Goal: Transaction & Acquisition: Purchase product/service

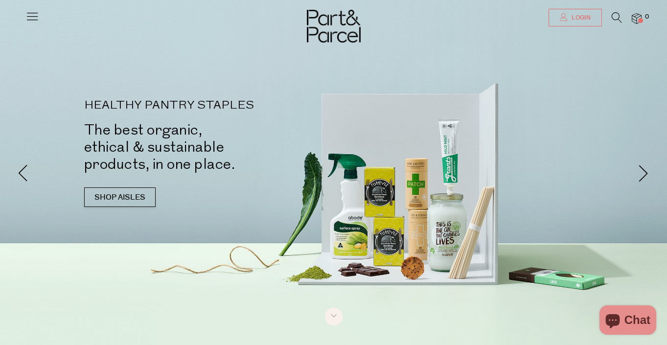
click at [588, 15] on span "Login" at bounding box center [580, 18] width 22 height 8
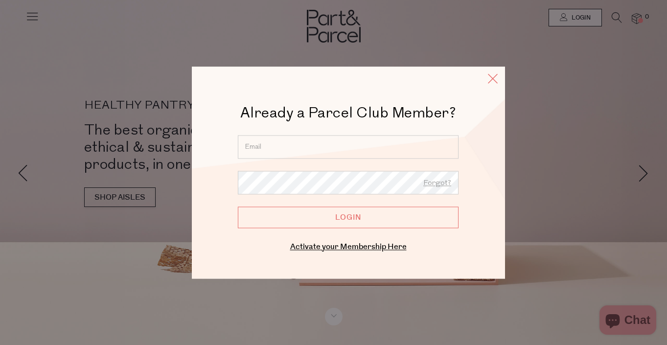
click at [491, 77] on icon at bounding box center [493, 78] width 15 height 14
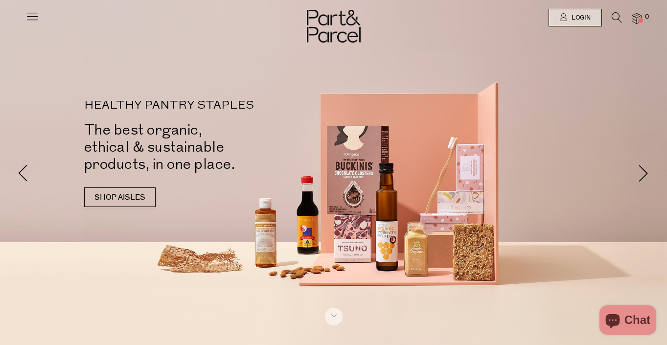
click at [613, 14] on icon at bounding box center [617, 17] width 10 height 11
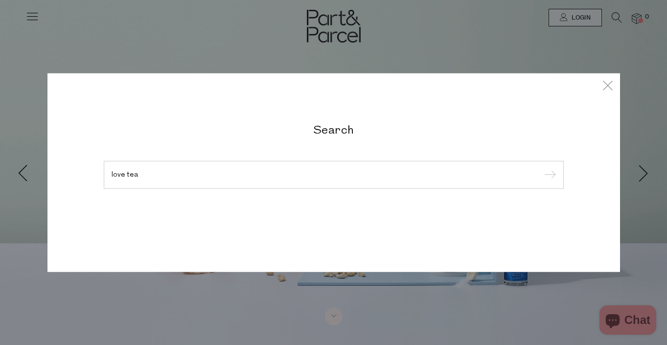
type input "love tea"
click at [548, 175] on input "submit" at bounding box center [549, 175] width 15 height 15
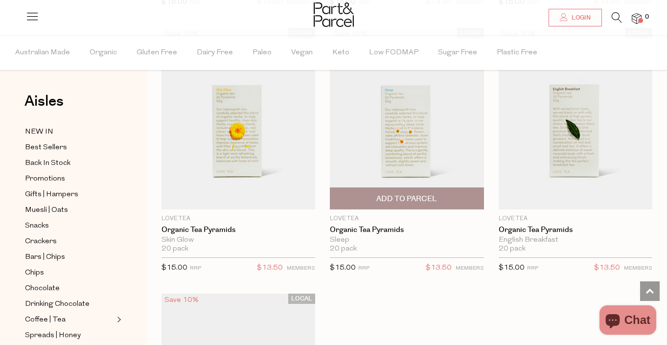
scroll to position [1422, 0]
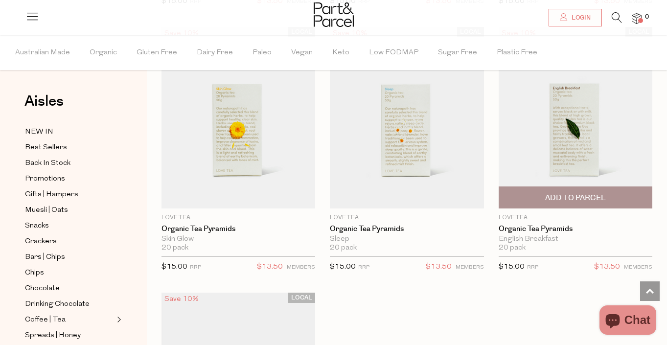
click at [578, 193] on span "Add To Parcel" at bounding box center [575, 198] width 61 height 10
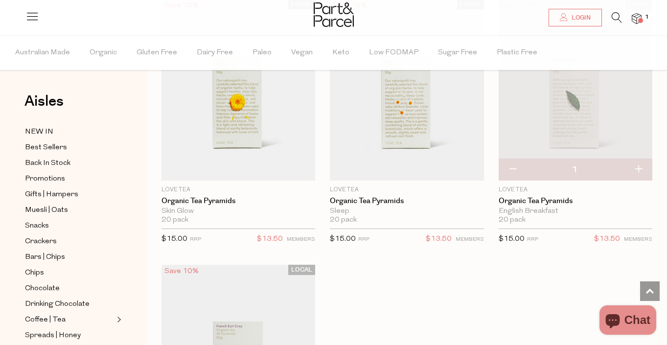
scroll to position [1449, 0]
click at [615, 16] on icon at bounding box center [617, 17] width 10 height 11
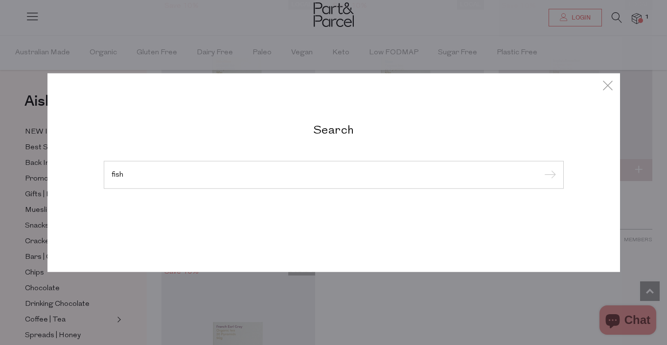
type input "fish"
click at [548, 175] on input "submit" at bounding box center [549, 175] width 15 height 15
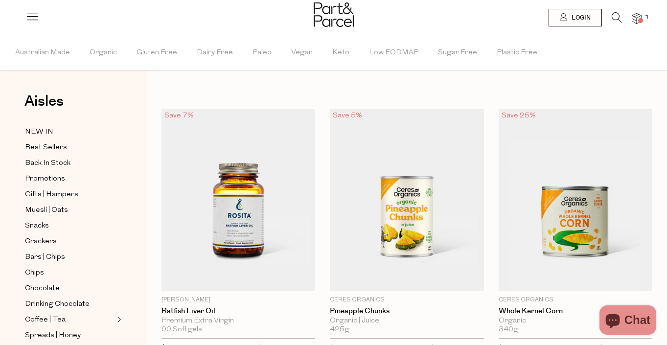
click at [617, 18] on icon at bounding box center [617, 17] width 10 height 11
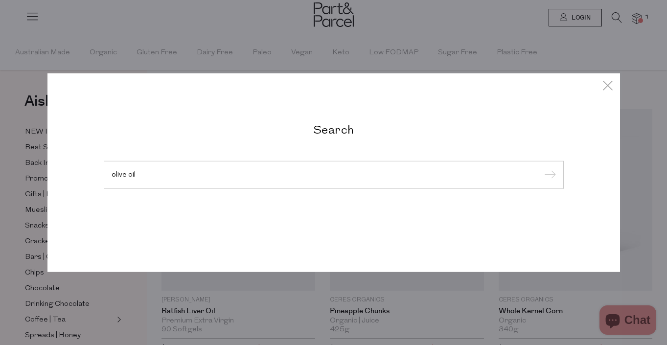
type input "olive oil"
click at [548, 175] on input "submit" at bounding box center [549, 175] width 15 height 15
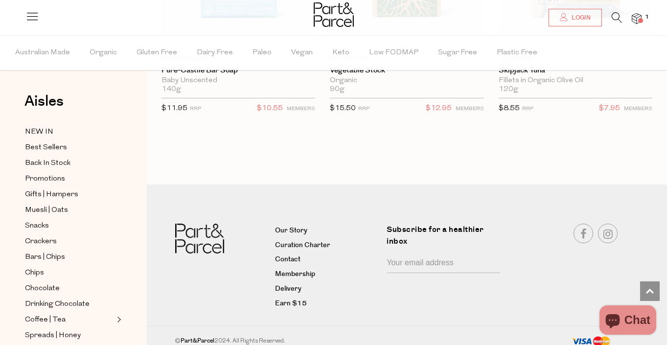
scroll to position [4016, 0]
click at [577, 21] on span "Login" at bounding box center [580, 18] width 22 height 8
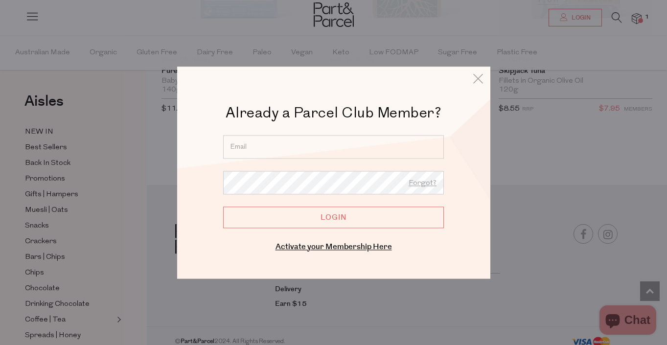
type input "robyn_care@hotmail.com"
click at [346, 217] on input "Login" at bounding box center [333, 218] width 221 height 22
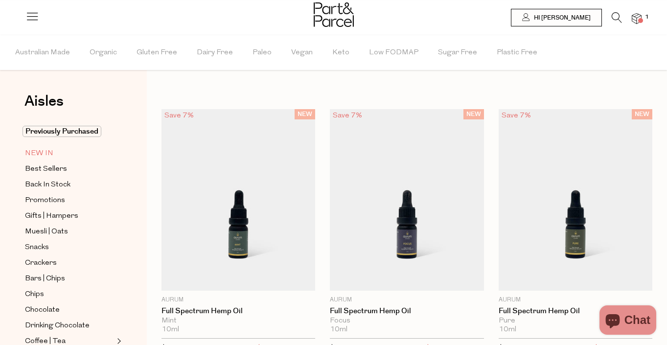
click at [44, 152] on span "NEW IN" at bounding box center [39, 154] width 28 height 12
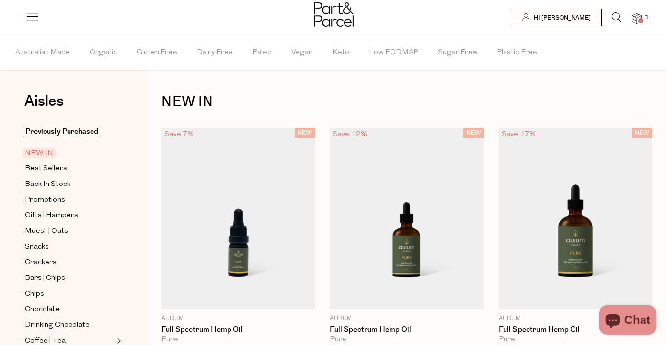
click at [613, 16] on icon at bounding box center [617, 17] width 10 height 11
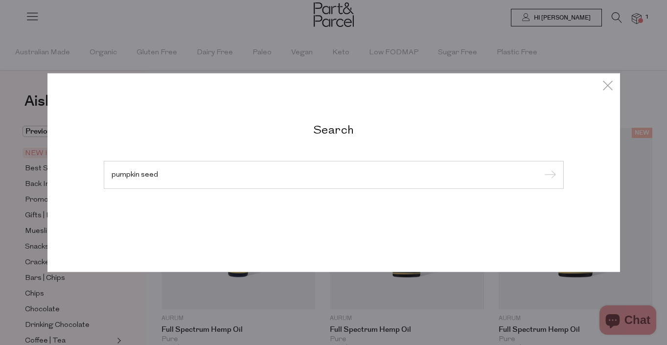
type input "pumpkin seed"
click at [548, 175] on input "submit" at bounding box center [549, 175] width 15 height 15
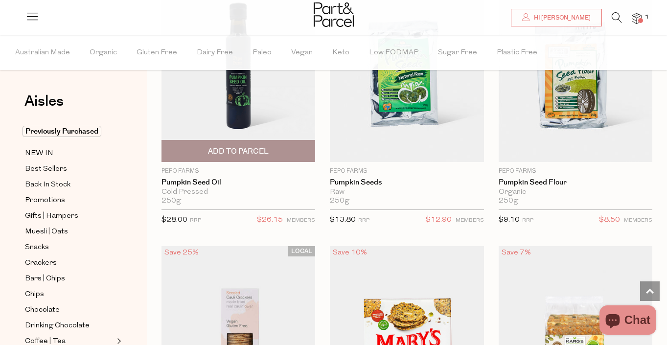
scroll to position [660, 0]
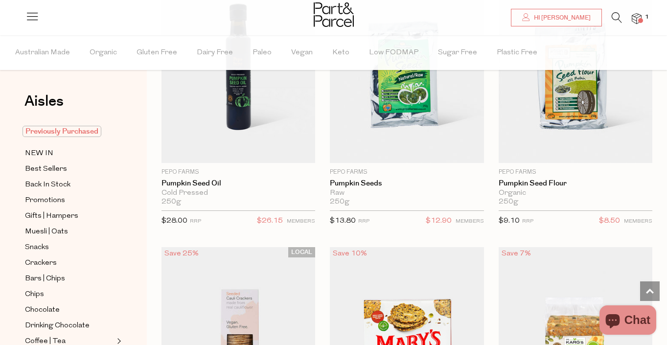
click at [78, 130] on span "Previously Purchased" at bounding box center [62, 131] width 79 height 11
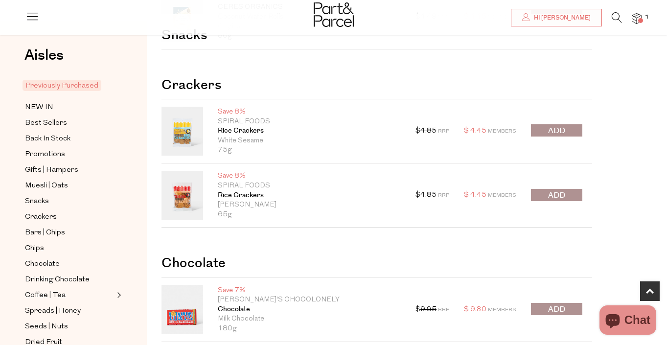
scroll to position [350, 0]
click at [558, 193] on span "submit" at bounding box center [556, 194] width 17 height 11
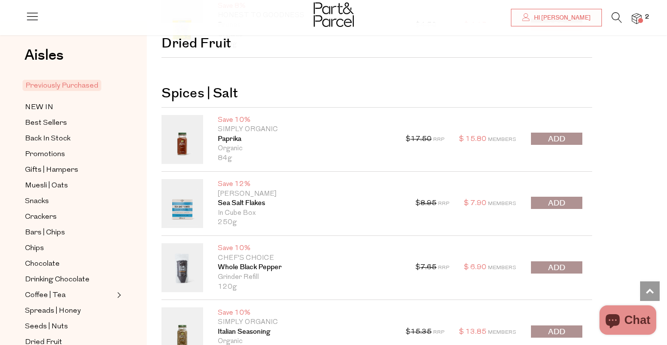
scroll to position [1361, 0]
click at [556, 200] on span "submit" at bounding box center [556, 202] width 17 height 11
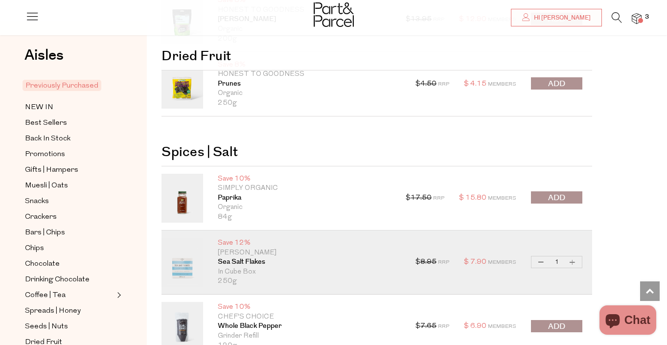
scroll to position [1277, 0]
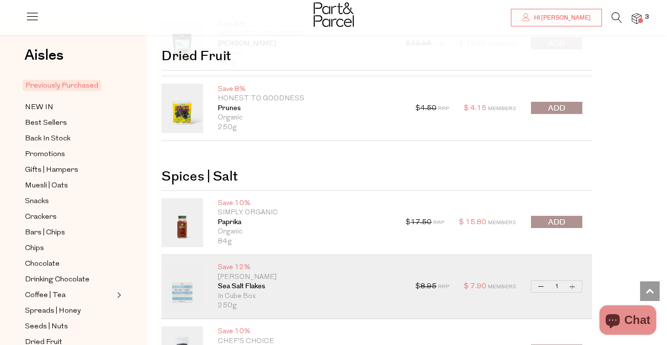
click at [613, 17] on icon at bounding box center [617, 17] width 10 height 11
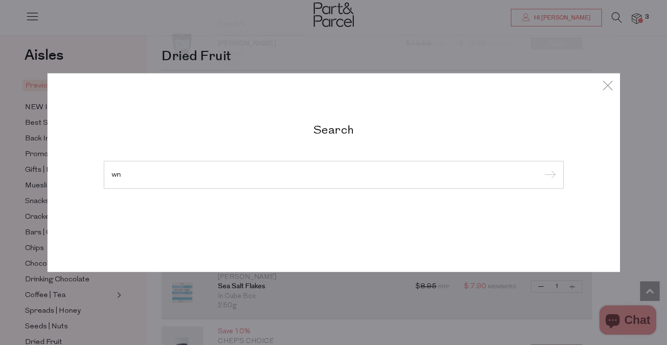
type input "w"
type input "brown rice puffs"
click at [548, 175] on input "submit" at bounding box center [549, 175] width 15 height 15
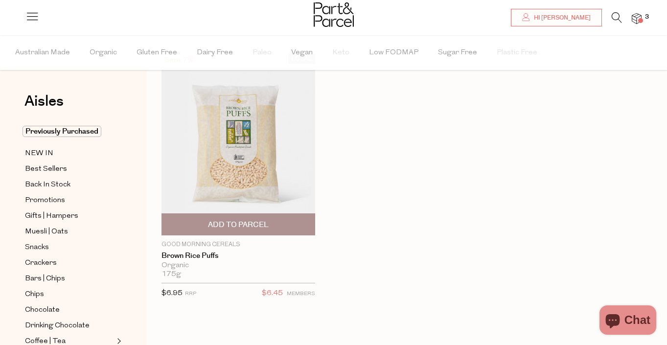
scroll to position [71, 0]
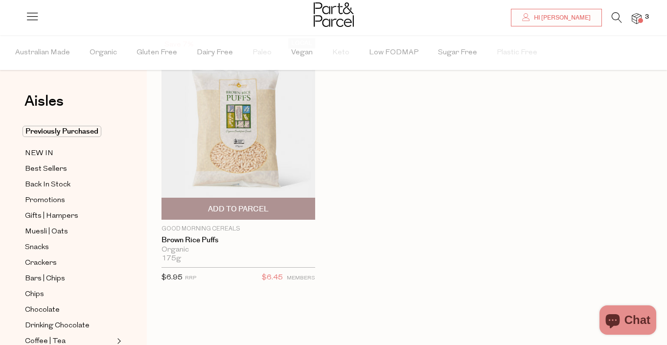
click at [276, 210] on span "Add To Parcel" at bounding box center [239, 208] width 148 height 21
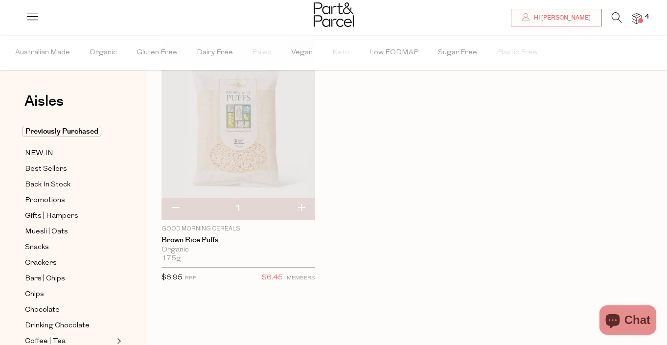
click at [614, 14] on icon at bounding box center [617, 17] width 10 height 11
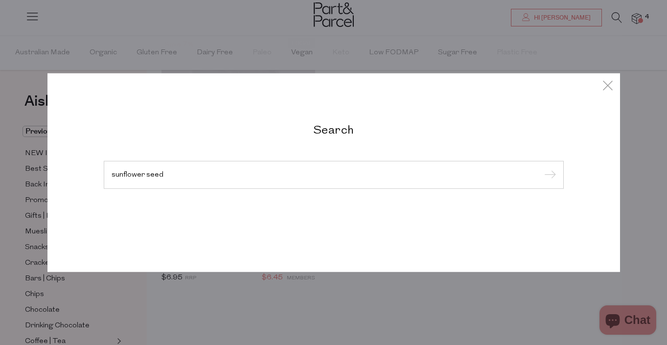
type input "sunflower seed"
click at [548, 175] on input "submit" at bounding box center [549, 175] width 15 height 15
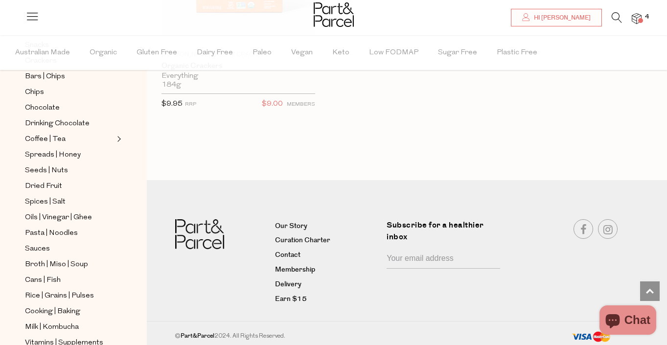
scroll to position [207, 0]
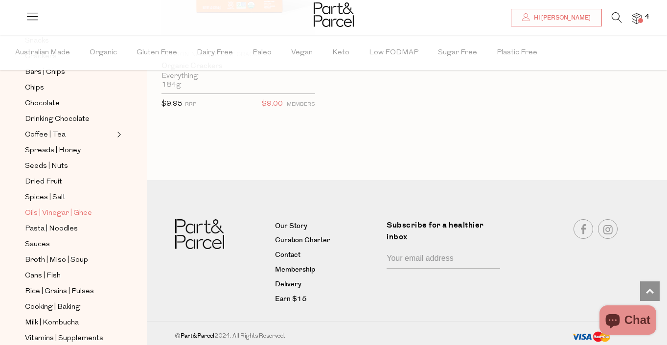
click at [44, 212] on span "Oils | Vinegar | Ghee" at bounding box center [58, 214] width 67 height 12
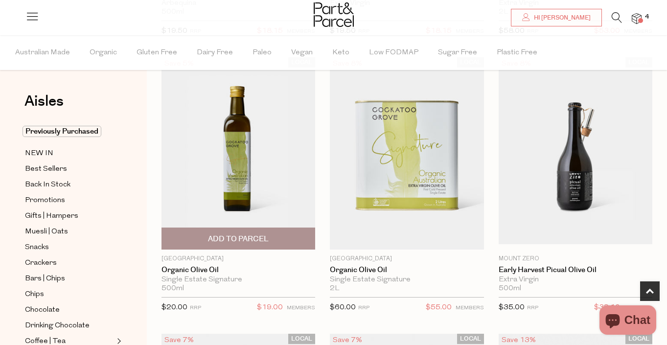
scroll to position [348, 0]
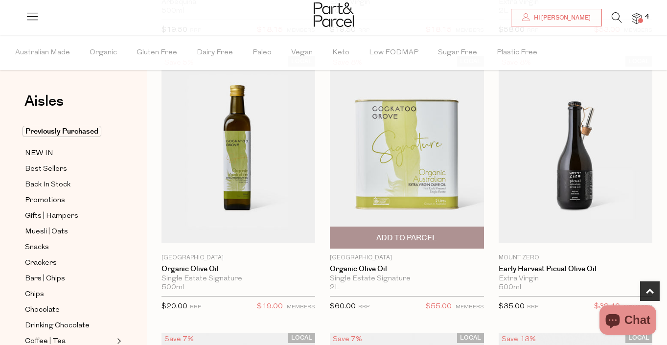
click at [394, 236] on span "Add To Parcel" at bounding box center [407, 238] width 61 height 10
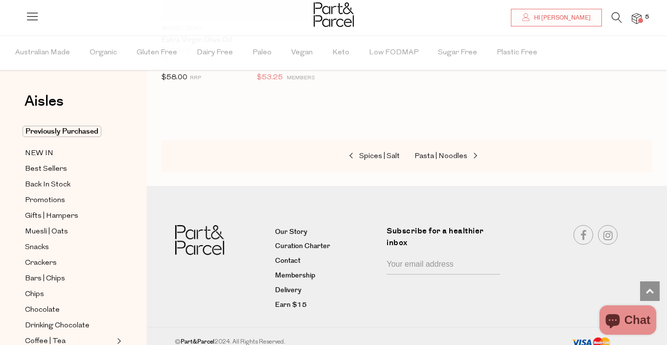
scroll to position [4586, 0]
click at [439, 153] on span "Pasta | Noodles" at bounding box center [441, 156] width 53 height 7
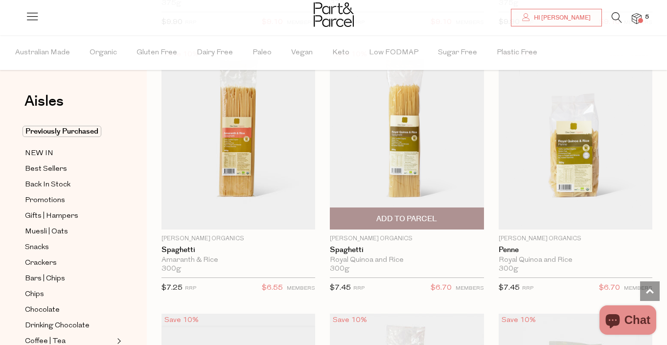
scroll to position [1144, 0]
click at [415, 209] on span "Add To Parcel" at bounding box center [407, 217] width 148 height 21
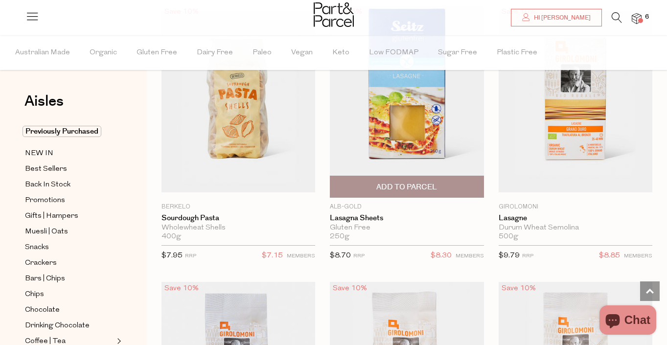
scroll to position [1985, 0]
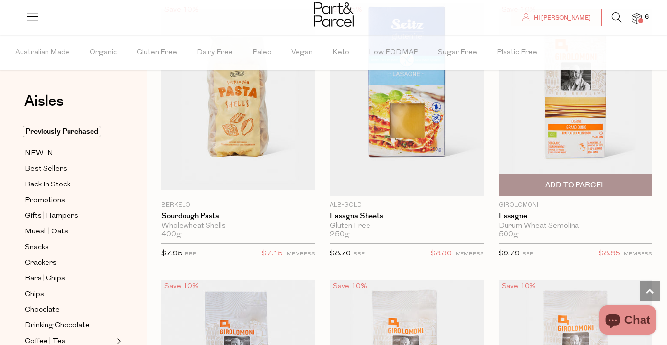
click at [590, 181] on span "Add To Parcel" at bounding box center [575, 185] width 61 height 10
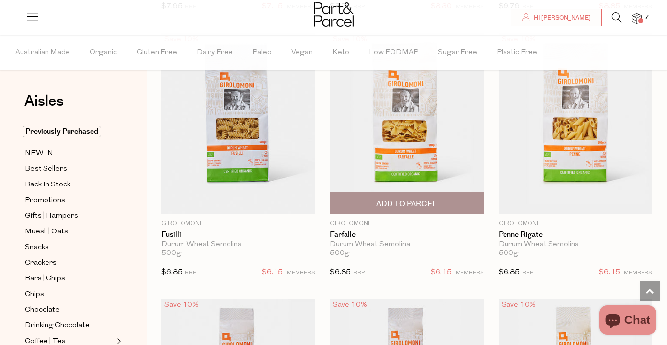
scroll to position [2236, 0]
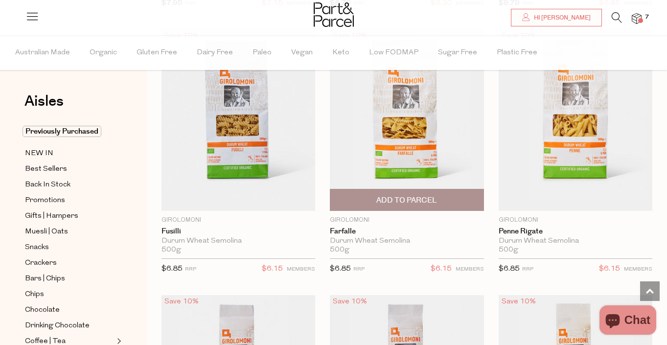
click at [421, 195] on span "Add To Parcel" at bounding box center [407, 200] width 61 height 10
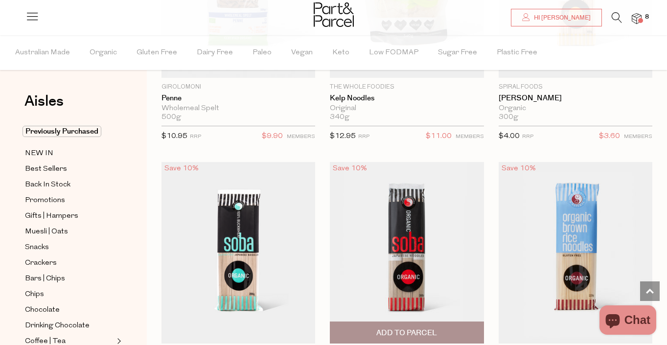
scroll to position [3196, 0]
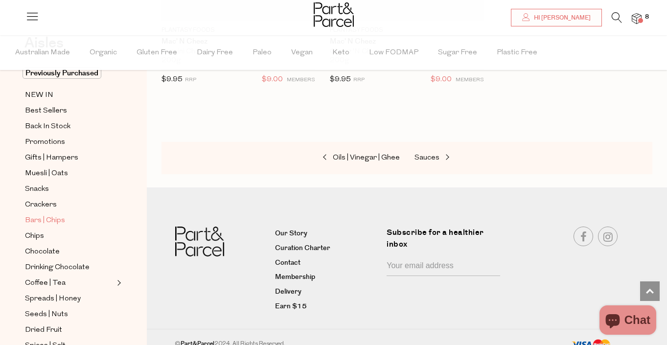
scroll to position [64, 0]
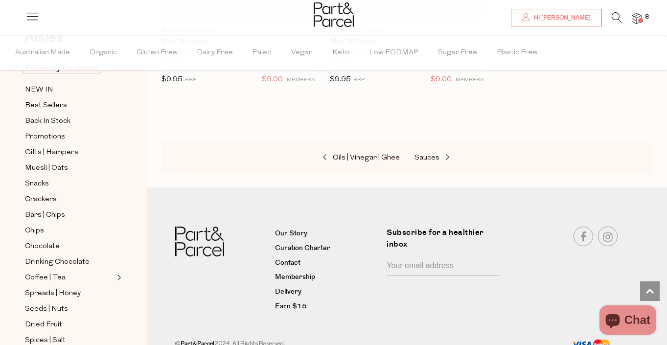
click at [636, 14] on img at bounding box center [637, 18] width 10 height 11
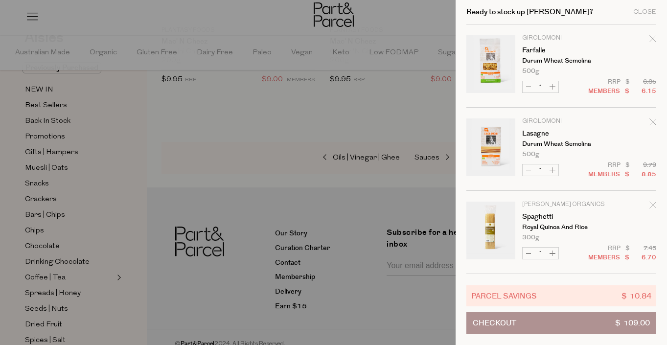
scroll to position [0, 0]
click at [191, 161] on div at bounding box center [333, 172] width 667 height 345
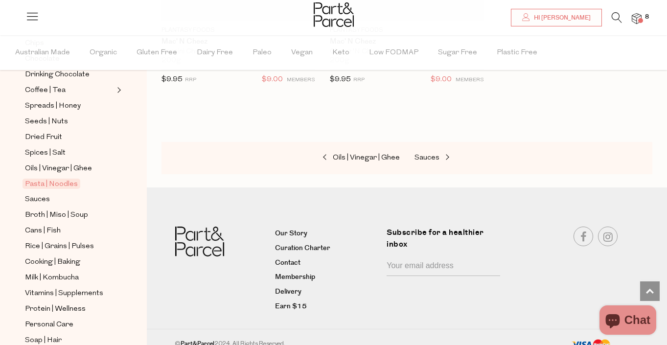
scroll to position [258, 0]
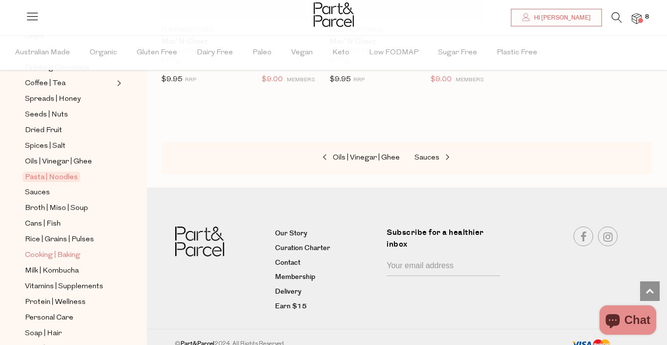
click at [38, 254] on span "Cooking | Baking" at bounding box center [52, 256] width 55 height 12
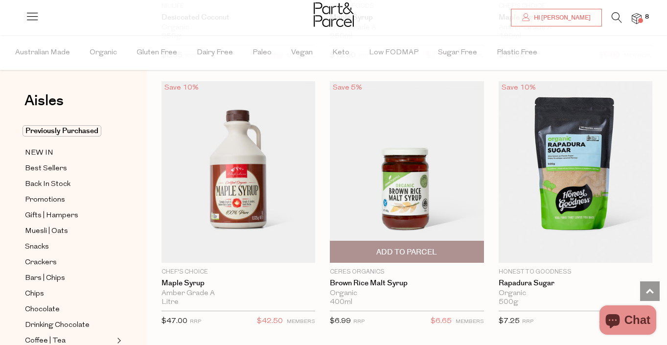
scroll to position [3247, 0]
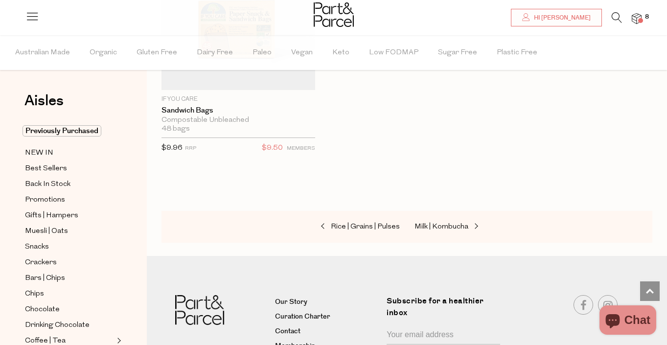
scroll to position [7675, 0]
